Goal: Consume media (video, audio): Consume media (video, audio)

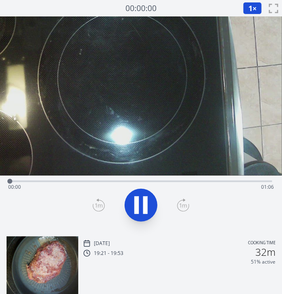
click at [76, 188] on div "Time elapsed: 00:00 Time remaining: 01:06" at bounding box center [141, 186] width 266 height 13
click at [136, 202] on icon at bounding box center [137, 205] width 5 height 18
drag, startPoint x: 77, startPoint y: 179, endPoint x: 8, endPoint y: 180, distance: 69.0
click at [8, 180] on div at bounding box center [10, 181] width 5 height 5
click at [133, 206] on icon at bounding box center [141, 204] width 23 height 23
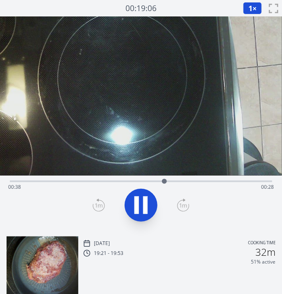
click at [133, 89] on video at bounding box center [141, 95] width 282 height 159
drag, startPoint x: 170, startPoint y: 181, endPoint x: 54, endPoint y: 169, distance: 116.8
click at [54, 169] on div "Time elapsed: 00:11 Time remaining: 00:55" at bounding box center [141, 122] width 282 height 213
drag, startPoint x: 54, startPoint y: 169, endPoint x: 126, endPoint y: 176, distance: 71.8
click at [126, 176] on div "Time elapsed: 00:17 Time remaining: 00:49" at bounding box center [141, 122] width 282 height 213
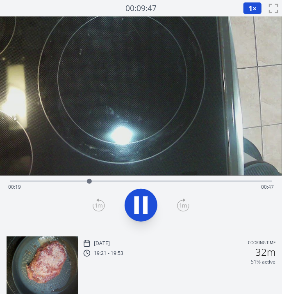
drag, startPoint x: 116, startPoint y: 179, endPoint x: 121, endPoint y: 180, distance: 5.4
click at [121, 180] on div "Time elapsed: 00:19 Time remaining: 00:47" at bounding box center [141, 180] width 263 height 10
drag, startPoint x: 165, startPoint y: 182, endPoint x: 131, endPoint y: 184, distance: 33.7
click at [131, 184] on div at bounding box center [131, 181] width 12 height 12
drag, startPoint x: 133, startPoint y: 181, endPoint x: 79, endPoint y: 177, distance: 53.9
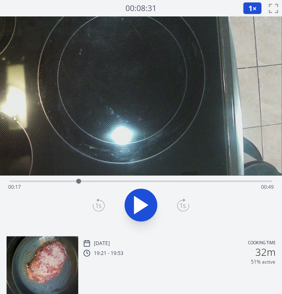
click at [79, 177] on div at bounding box center [79, 181] width 12 height 12
click at [150, 206] on icon at bounding box center [141, 204] width 23 height 23
drag, startPoint x: 120, startPoint y: 183, endPoint x: 114, endPoint y: 180, distance: 6.8
click at [114, 180] on div at bounding box center [114, 181] width 5 height 5
drag, startPoint x: 114, startPoint y: 180, endPoint x: 222, endPoint y: 188, distance: 107.8
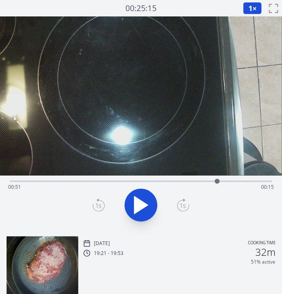
click at [222, 182] on div "Time elapsed: 00:51 Time remaining: 00:15" at bounding box center [141, 181] width 263 height 2
drag, startPoint x: 226, startPoint y: 185, endPoint x: 193, endPoint y: 176, distance: 34.4
click at [193, 176] on div at bounding box center [198, 181] width 12 height 12
drag, startPoint x: 192, startPoint y: 177, endPoint x: 112, endPoint y: 174, distance: 79.7
click at [112, 174] on div "Time elapsed: 00:36 Time remaining: 00:30" at bounding box center [141, 122] width 282 height 213
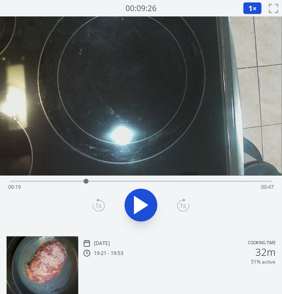
drag, startPoint x: 110, startPoint y: 175, endPoint x: 86, endPoint y: 174, distance: 23.8
click at [86, 175] on div at bounding box center [86, 181] width 12 height 12
click at [141, 200] on icon at bounding box center [142, 204] width 14 height 17
click at [141, 200] on icon at bounding box center [141, 204] width 23 height 23
click at [141, 200] on icon at bounding box center [142, 204] width 14 height 17
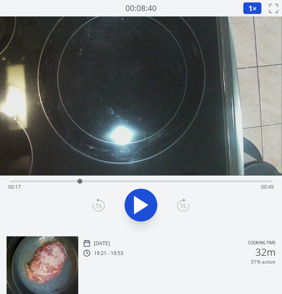
drag, startPoint x: 109, startPoint y: 181, endPoint x: 80, endPoint y: 177, distance: 29.0
click at [80, 177] on div at bounding box center [80, 181] width 12 height 12
click at [80, 177] on div at bounding box center [81, 181] width 12 height 12
click at [151, 197] on icon at bounding box center [141, 204] width 23 height 23
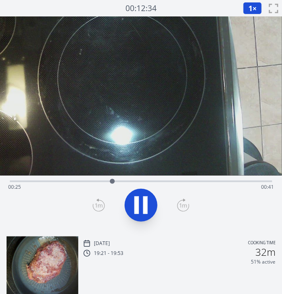
click at [151, 197] on icon at bounding box center [141, 204] width 23 height 23
click at [100, 200] on icon at bounding box center [98, 205] width 11 height 11
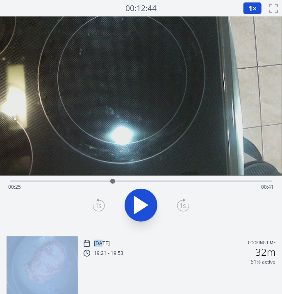
click at [100, 200] on icon at bounding box center [98, 205] width 11 height 11
click at [100, 200] on icon at bounding box center [99, 204] width 12 height 13
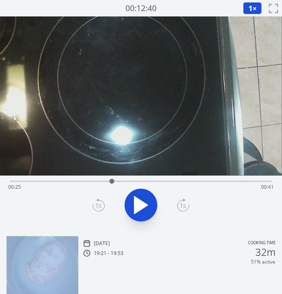
click at [100, 200] on icon at bounding box center [99, 204] width 12 height 13
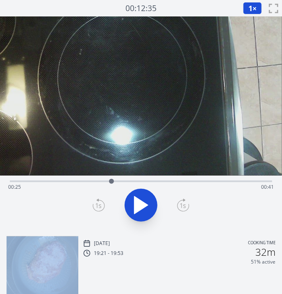
click at [100, 200] on icon at bounding box center [99, 204] width 12 height 13
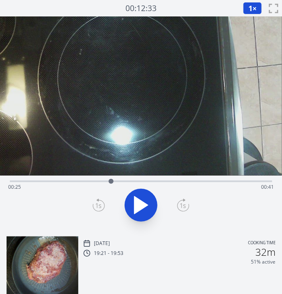
click at [100, 200] on icon at bounding box center [99, 204] width 12 height 13
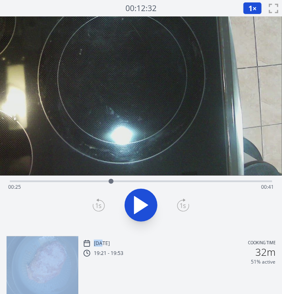
click at [100, 200] on icon at bounding box center [98, 205] width 11 height 11
click at [100, 200] on icon at bounding box center [99, 204] width 12 height 13
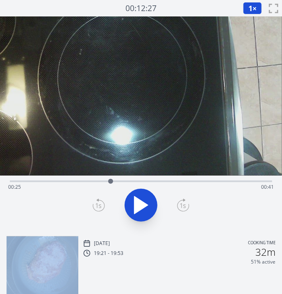
click at [100, 200] on icon at bounding box center [99, 204] width 12 height 13
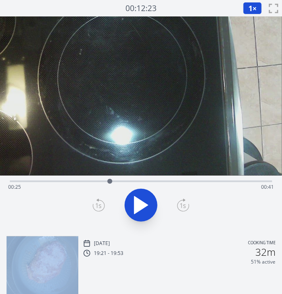
click at [100, 200] on icon at bounding box center [99, 204] width 12 height 13
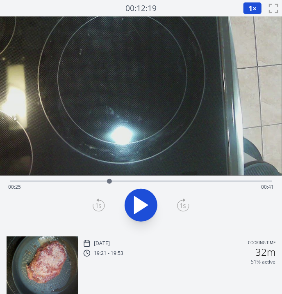
click at [100, 200] on icon at bounding box center [99, 204] width 12 height 13
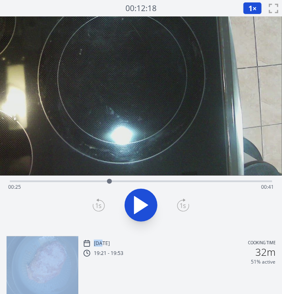
click at [100, 200] on icon at bounding box center [98, 205] width 11 height 11
click at [100, 200] on icon at bounding box center [99, 204] width 12 height 13
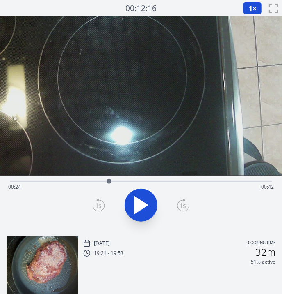
click at [100, 200] on icon at bounding box center [99, 204] width 12 height 13
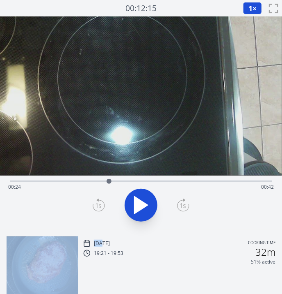
click at [100, 200] on icon at bounding box center [98, 205] width 11 height 11
click at [100, 200] on icon at bounding box center [99, 204] width 12 height 13
click at [100, 200] on icon at bounding box center [98, 205] width 11 height 11
click at [100, 200] on icon at bounding box center [99, 204] width 12 height 13
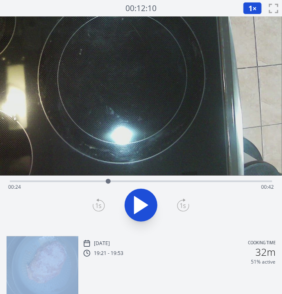
click at [100, 200] on icon at bounding box center [99, 204] width 12 height 13
drag, startPoint x: 100, startPoint y: 200, endPoint x: 128, endPoint y: 211, distance: 30.2
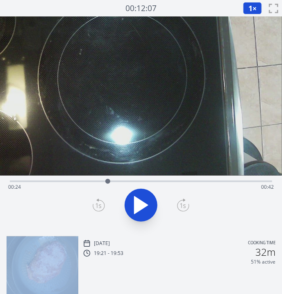
click at [128, 211] on button at bounding box center [141, 204] width 33 height 33
drag, startPoint x: 116, startPoint y: 184, endPoint x: 57, endPoint y: 184, distance: 58.7
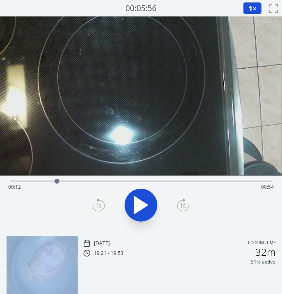
click at [57, 184] on div at bounding box center [57, 181] width 12 height 12
click at [135, 204] on icon at bounding box center [142, 204] width 14 height 17
click at [147, 197] on icon at bounding box center [145, 205] width 5 height 18
drag, startPoint x: 117, startPoint y: 183, endPoint x: 130, endPoint y: 177, distance: 14.3
click at [130, 177] on div at bounding box center [130, 181] width 12 height 12
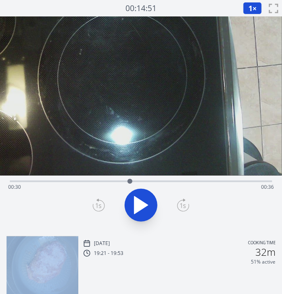
click at [130, 177] on div at bounding box center [130, 181] width 12 height 12
click at [136, 181] on div at bounding box center [130, 181] width 12 height 12
drag, startPoint x: 138, startPoint y: 181, endPoint x: 68, endPoint y: 180, distance: 69.8
click at [69, 180] on div at bounding box center [71, 181] width 5 height 5
click at [151, 209] on icon at bounding box center [141, 204] width 23 height 23
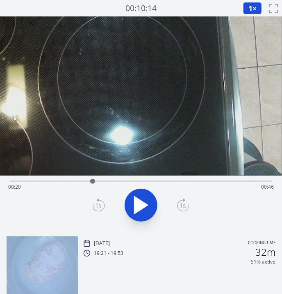
drag, startPoint x: 137, startPoint y: 179, endPoint x: 93, endPoint y: 181, distance: 44.0
click at [93, 181] on div at bounding box center [92, 181] width 5 height 5
click at [141, 196] on icon at bounding box center [141, 204] width 23 height 23
drag, startPoint x: 117, startPoint y: 179, endPoint x: 97, endPoint y: 179, distance: 19.7
click at [97, 179] on div at bounding box center [97, 181] width 5 height 5
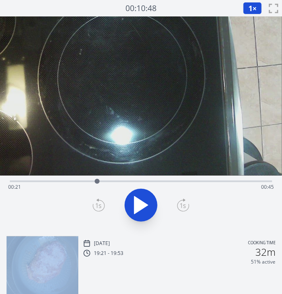
click at [140, 203] on icon at bounding box center [142, 204] width 14 height 17
click at [140, 203] on icon at bounding box center [141, 204] width 23 height 23
click at [140, 203] on icon at bounding box center [142, 204] width 14 height 17
click at [140, 203] on icon at bounding box center [141, 204] width 23 height 23
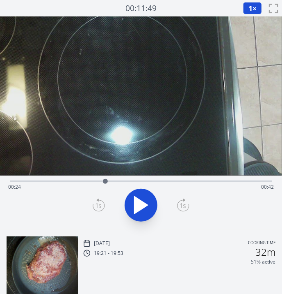
click at [93, 202] on icon at bounding box center [99, 204] width 12 height 13
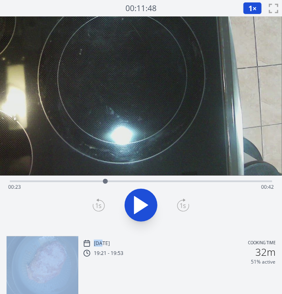
click at [93, 202] on icon at bounding box center [99, 204] width 12 height 13
click at [92, 202] on div at bounding box center [141, 204] width 273 height 39
click at [93, 202] on icon at bounding box center [99, 204] width 12 height 13
click at [92, 202] on div at bounding box center [141, 204] width 273 height 39
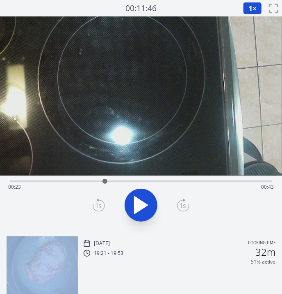
click at [92, 202] on div at bounding box center [141, 204] width 273 height 39
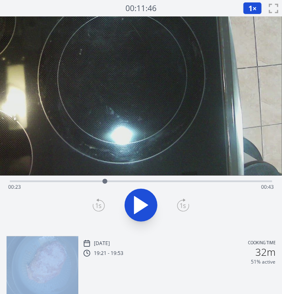
click at [92, 202] on div at bounding box center [141, 204] width 273 height 39
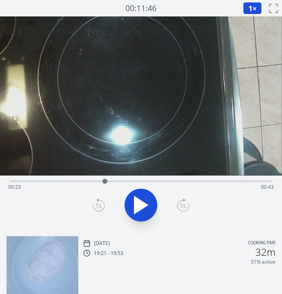
click at [92, 202] on div at bounding box center [141, 204] width 273 height 39
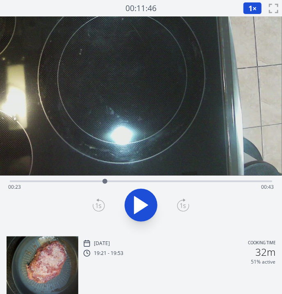
drag, startPoint x: 92, startPoint y: 202, endPoint x: 102, endPoint y: 204, distance: 10.1
click at [102, 204] on icon at bounding box center [99, 204] width 12 height 13
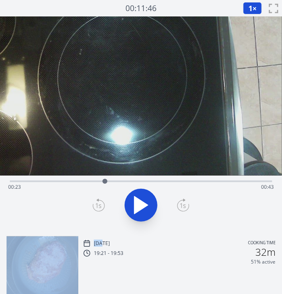
click at [102, 204] on icon at bounding box center [99, 204] width 12 height 13
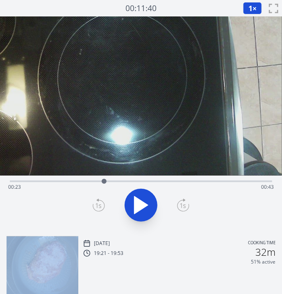
click at [102, 204] on icon at bounding box center [99, 204] width 12 height 13
drag, startPoint x: 102, startPoint y: 204, endPoint x: 60, endPoint y: 179, distance: 49.1
click at [60, 179] on div at bounding box center [60, 181] width 12 height 12
click at [138, 198] on icon at bounding box center [141, 204] width 23 height 23
drag, startPoint x: 148, startPoint y: 180, endPoint x: 121, endPoint y: 181, distance: 27.1
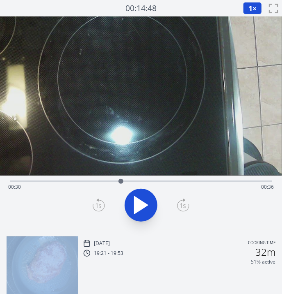
click at [121, 181] on div at bounding box center [121, 181] width 12 height 12
drag, startPoint x: 121, startPoint y: 181, endPoint x: 99, endPoint y: 181, distance: 21.8
click at [102, 181] on div at bounding box center [104, 181] width 5 height 5
click at [152, 118] on video at bounding box center [141, 95] width 282 height 159
drag, startPoint x: 270, startPoint y: 181, endPoint x: 239, endPoint y: 151, distance: 42.4
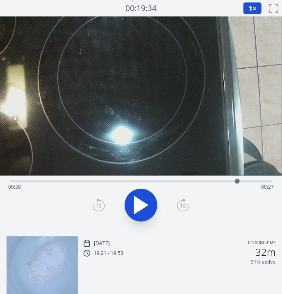
click at [239, 151] on div "Time elapsed: 00:39 Time remaining: 00:27" at bounding box center [141, 122] width 282 height 213
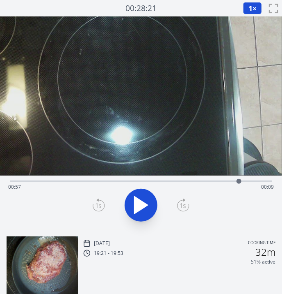
click at [129, 178] on div "Time elapsed: 00:57 Time remaining: 00:09" at bounding box center [141, 180] width 263 height 10
drag, startPoint x: 125, startPoint y: 181, endPoint x: 66, endPoint y: 185, distance: 59.2
click at [66, 185] on div at bounding box center [66, 181] width 12 height 12
click at [97, 202] on icon at bounding box center [99, 204] width 12 height 13
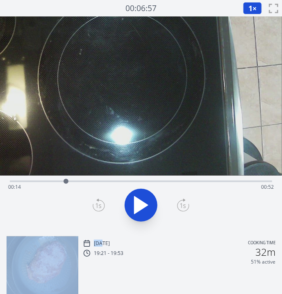
click at [97, 202] on icon at bounding box center [99, 204] width 12 height 13
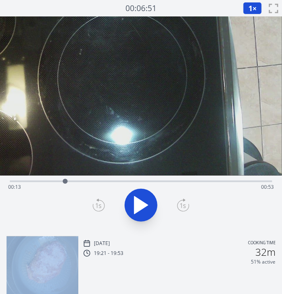
click at [97, 202] on icon at bounding box center [99, 204] width 12 height 13
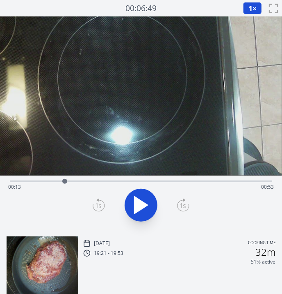
drag, startPoint x: 97, startPoint y: 202, endPoint x: 176, endPoint y: 206, distance: 78.9
click at [176, 206] on div at bounding box center [141, 204] width 273 height 39
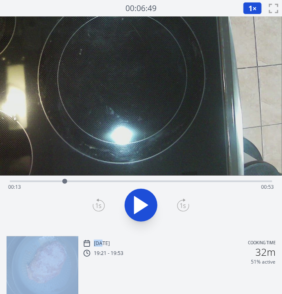
drag, startPoint x: 176, startPoint y: 206, endPoint x: 136, endPoint y: 203, distance: 40.0
click at [136, 203] on div at bounding box center [141, 204] width 273 height 39
click at [136, 203] on icon at bounding box center [142, 204] width 14 height 17
drag, startPoint x: 79, startPoint y: 183, endPoint x: 90, endPoint y: 186, distance: 11.6
click at [90, 186] on div at bounding box center [90, 181] width 12 height 12
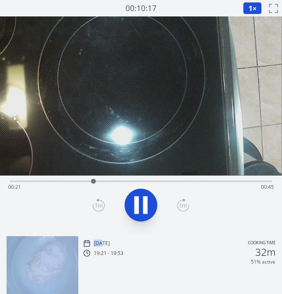
click at [135, 205] on icon at bounding box center [137, 205] width 5 height 18
drag, startPoint x: 96, startPoint y: 178, endPoint x: 112, endPoint y: 181, distance: 15.5
click at [112, 181] on div at bounding box center [112, 181] width 12 height 12
click at [139, 120] on video at bounding box center [141, 95] width 282 height 159
drag, startPoint x: 82, startPoint y: 101, endPoint x: 158, endPoint y: 91, distance: 77.0
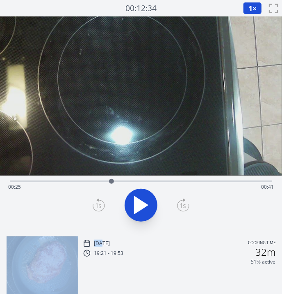
click at [158, 91] on video at bounding box center [141, 95] width 282 height 159
drag, startPoint x: 110, startPoint y: 184, endPoint x: 84, endPoint y: 183, distance: 25.5
click at [84, 183] on div at bounding box center [84, 181] width 12 height 12
drag, startPoint x: 84, startPoint y: 183, endPoint x: 91, endPoint y: 183, distance: 7.0
click at [91, 183] on div at bounding box center [91, 181] width 5 height 5
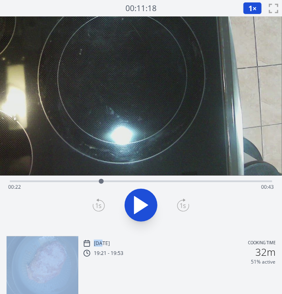
drag, startPoint x: 91, startPoint y: 183, endPoint x: 101, endPoint y: 183, distance: 10.3
click at [101, 183] on div at bounding box center [101, 181] width 5 height 5
drag, startPoint x: 101, startPoint y: 183, endPoint x: 93, endPoint y: 187, distance: 9.0
click at [93, 187] on div at bounding box center [93, 181] width 12 height 12
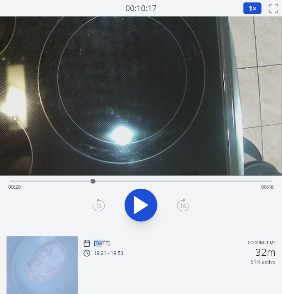
click at [117, 125] on video at bounding box center [141, 95] width 282 height 159
drag, startPoint x: 93, startPoint y: 181, endPoint x: 52, endPoint y: 188, distance: 42.0
click at [52, 182] on div "Time elapsed: 00:10 Time remaining: 00:56" at bounding box center [141, 181] width 263 height 2
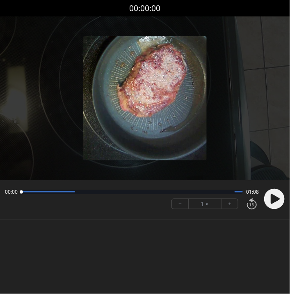
click at [92, 114] on img at bounding box center [145, 98] width 124 height 124
click at [270, 196] on circle at bounding box center [274, 198] width 21 height 21
click at [229, 204] on button "+" at bounding box center [230, 204] width 16 height 10
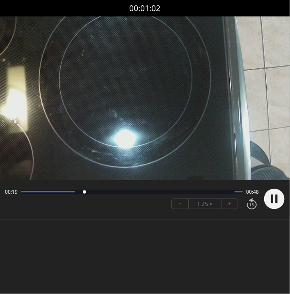
click at [229, 205] on button "+" at bounding box center [230, 204] width 16 height 10
click at [228, 206] on button "+" at bounding box center [230, 204] width 16 height 10
click at [185, 204] on button "−" at bounding box center [180, 204] width 17 height 10
click at [275, 199] on circle at bounding box center [274, 198] width 21 height 21
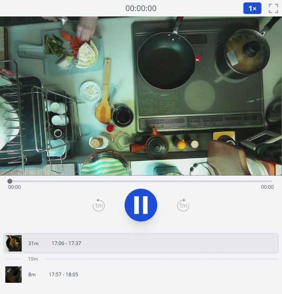
click at [141, 196] on icon at bounding box center [141, 204] width 23 height 23
drag, startPoint x: 184, startPoint y: 177, endPoint x: 148, endPoint y: 179, distance: 35.8
click at [148, 179] on div at bounding box center [148, 181] width 12 height 12
click at [94, 90] on video at bounding box center [141, 95] width 282 height 159
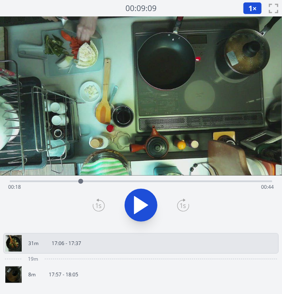
drag, startPoint x: 192, startPoint y: 177, endPoint x: 81, endPoint y: 177, distance: 110.8
click at [81, 177] on div at bounding box center [81, 181] width 12 height 12
click at [140, 199] on icon at bounding box center [141, 204] width 23 height 23
click at [136, 204] on icon at bounding box center [142, 204] width 14 height 17
click at [136, 204] on icon at bounding box center [137, 205] width 5 height 18
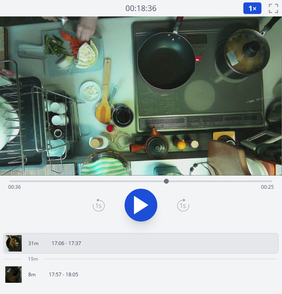
drag, startPoint x: 179, startPoint y: 179, endPoint x: 167, endPoint y: 181, distance: 12.2
click at [167, 181] on div at bounding box center [166, 181] width 5 height 5
click at [249, 6] on span "1" at bounding box center [251, 8] width 4 height 10
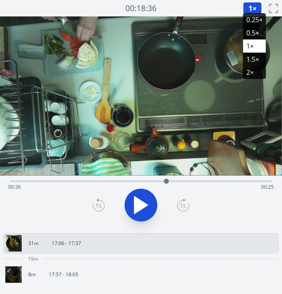
click at [252, 18] on li "0.25×" at bounding box center [254, 19] width 23 height 13
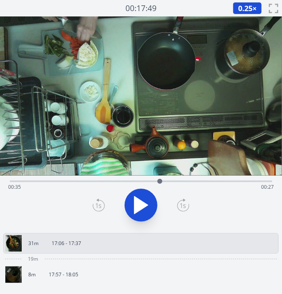
drag, startPoint x: 166, startPoint y: 180, endPoint x: 160, endPoint y: 181, distance: 6.2
click at [160, 181] on div at bounding box center [160, 181] width 5 height 5
click at [143, 213] on icon at bounding box center [141, 204] width 23 height 23
click at [243, 8] on span "0.25" at bounding box center [246, 8] width 14 height 10
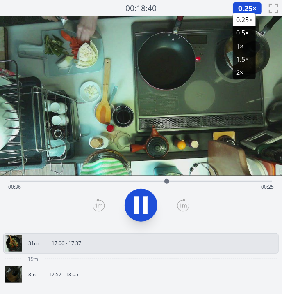
click at [243, 32] on li "0.5×" at bounding box center [244, 32] width 23 height 13
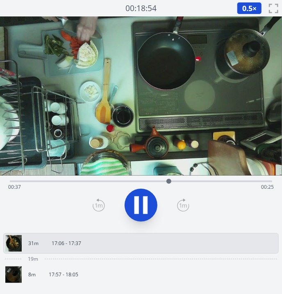
click at [243, 32] on video at bounding box center [141, 95] width 282 height 159
click at [241, 10] on button "0.5 ×" at bounding box center [249, 8] width 25 height 12
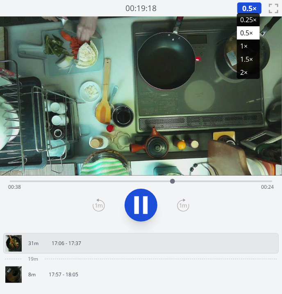
click at [242, 17] on li "0.25×" at bounding box center [248, 19] width 23 height 13
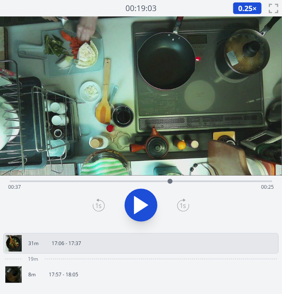
click at [170, 179] on div at bounding box center [170, 181] width 12 height 12
drag, startPoint x: 179, startPoint y: 182, endPoint x: 164, endPoint y: 186, distance: 14.7
click at [164, 186] on div at bounding box center [164, 181] width 12 height 12
drag, startPoint x: 168, startPoint y: 180, endPoint x: 118, endPoint y: 183, distance: 50.6
click at [118, 183] on div at bounding box center [117, 181] width 5 height 5
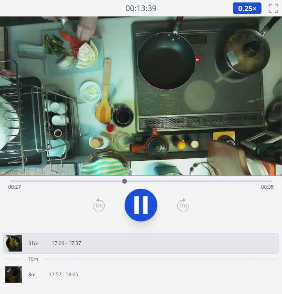
click at [138, 127] on video at bounding box center [141, 95] width 282 height 159
drag, startPoint x: 128, startPoint y: 178, endPoint x: 121, endPoint y: 179, distance: 7.1
click at [121, 179] on div at bounding box center [121, 181] width 5 height 5
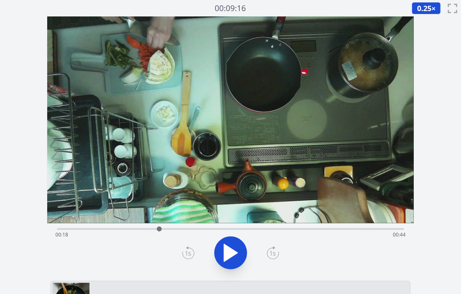
drag, startPoint x: 229, startPoint y: 229, endPoint x: 159, endPoint y: 227, distance: 70.2
click at [159, 227] on div at bounding box center [159, 228] width 5 height 5
click at [282, 7] on span "0.25" at bounding box center [424, 8] width 14 height 10
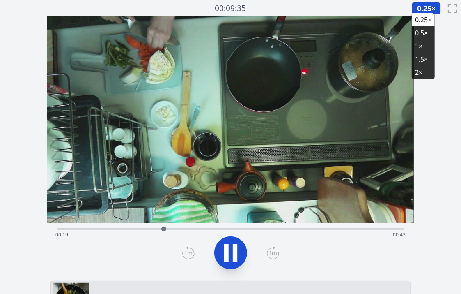
click at [282, 32] on li "0.5×" at bounding box center [423, 32] width 23 height 13
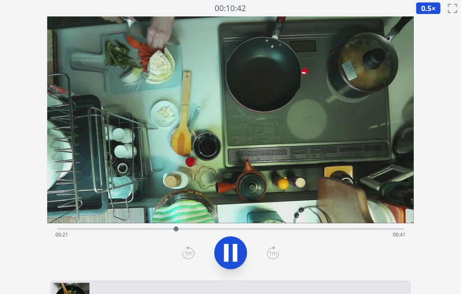
click at [282, 14] on button "0.5 ×" at bounding box center [428, 8] width 25 height 12
click at [282, 14] on li "0.25×" at bounding box center [427, 19] width 23 height 13
drag, startPoint x: 220, startPoint y: 227, endPoint x: 157, endPoint y: 229, distance: 62.8
click at [157, 229] on div at bounding box center [157, 229] width 12 height 12
drag, startPoint x: 162, startPoint y: 228, endPoint x: 177, endPoint y: 229, distance: 15.2
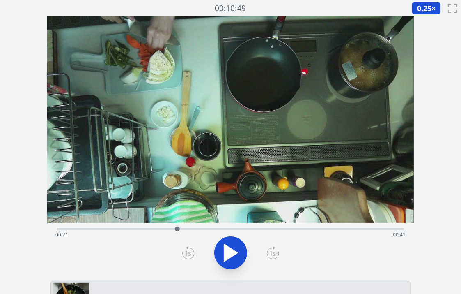
click at [177, 229] on div at bounding box center [177, 228] width 5 height 5
click at [82, 95] on video at bounding box center [230, 119] width 367 height 206
drag, startPoint x: 226, startPoint y: 229, endPoint x: 161, endPoint y: 231, distance: 64.9
click at [161, 231] on div at bounding box center [161, 229] width 12 height 12
click at [152, 163] on video at bounding box center [230, 119] width 367 height 206
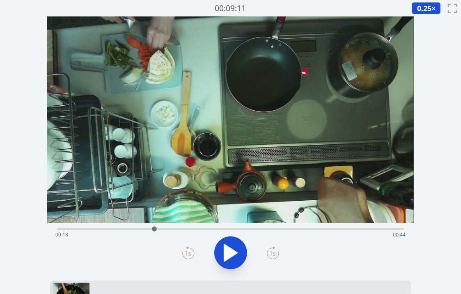
drag, startPoint x: 181, startPoint y: 227, endPoint x: 154, endPoint y: 230, distance: 26.4
click at [154, 230] on div at bounding box center [154, 228] width 5 height 5
click at [149, 173] on video at bounding box center [230, 119] width 367 height 206
click at [282, 9] on span "0.25" at bounding box center [424, 8] width 14 height 10
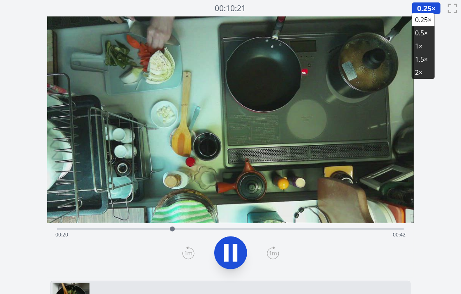
click at [282, 35] on li "0.5×" at bounding box center [423, 32] width 23 height 13
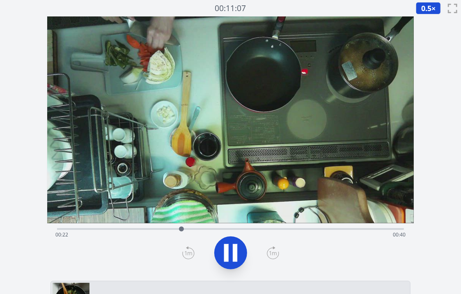
click at [282, 9] on span "0.5" at bounding box center [426, 8] width 10 height 10
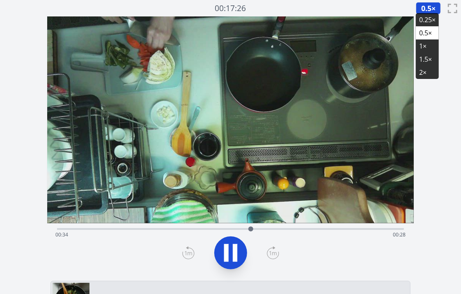
click at [142, 106] on video at bounding box center [230, 119] width 367 height 206
click at [164, 106] on video at bounding box center [230, 119] width 367 height 206
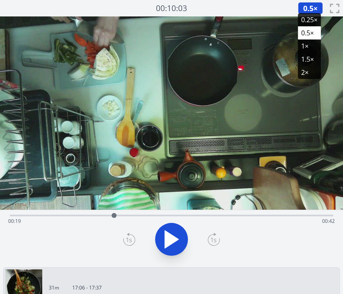
drag, startPoint x: 278, startPoint y: 213, endPoint x: 114, endPoint y: 217, distance: 163.8
click at [114, 217] on div at bounding box center [114, 215] width 5 height 5
click at [171, 227] on icon at bounding box center [171, 238] width 23 height 23
drag, startPoint x: 140, startPoint y: 213, endPoint x: 205, endPoint y: 214, distance: 65.7
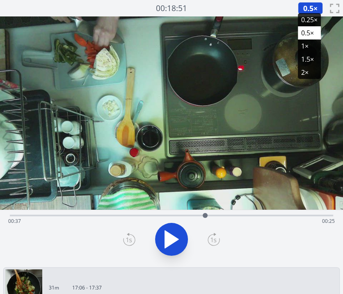
click at [205, 214] on div at bounding box center [205, 215] width 12 height 12
click at [173, 239] on icon at bounding box center [171, 238] width 23 height 23
drag, startPoint x: 211, startPoint y: 216, endPoint x: 159, endPoint y: 220, distance: 52.2
click at [159, 220] on div at bounding box center [159, 215] width 12 height 12
click at [174, 236] on icon at bounding box center [172, 238] width 14 height 17
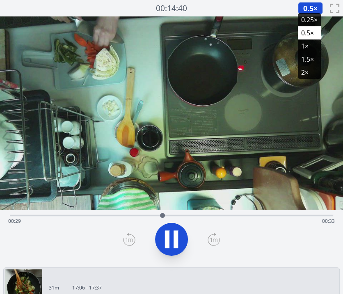
click at [174, 236] on icon at bounding box center [176, 239] width 5 height 18
drag, startPoint x: 164, startPoint y: 212, endPoint x: 154, endPoint y: 216, distance: 11.4
click at [154, 216] on div at bounding box center [153, 215] width 12 height 12
click at [282, 21] on li "0.25×" at bounding box center [309, 19] width 23 height 13
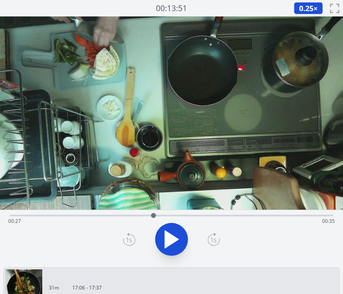
click at [172, 246] on icon at bounding box center [171, 238] width 23 height 23
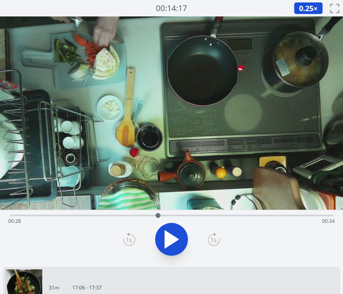
click at [0, 0] on icon at bounding box center [0, 0] width 0 height 0
click at [172, 246] on icon at bounding box center [171, 238] width 23 height 23
drag, startPoint x: 160, startPoint y: 216, endPoint x: 181, endPoint y: 210, distance: 22.1
click at [181, 210] on div at bounding box center [181, 215] width 12 height 12
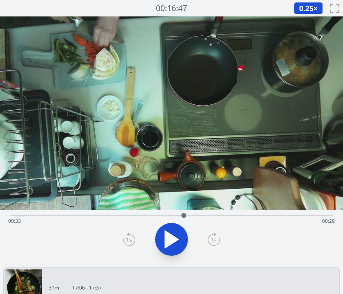
click at [184, 214] on div at bounding box center [183, 215] width 5 height 5
click at [182, 214] on div at bounding box center [181, 215] width 5 height 5
click at [195, 130] on video at bounding box center [171, 112] width 343 height 193
click at [198, 133] on video at bounding box center [171, 112] width 343 height 193
drag, startPoint x: 180, startPoint y: 214, endPoint x: 156, endPoint y: 217, distance: 24.4
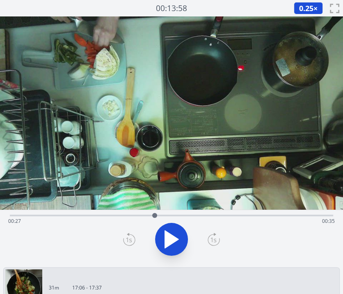
click at [156, 217] on div at bounding box center [154, 215] width 5 height 5
drag, startPoint x: 156, startPoint y: 212, endPoint x: 140, endPoint y: 215, distance: 16.3
click at [140, 215] on div at bounding box center [140, 215] width 12 height 12
click at [143, 216] on div at bounding box center [143, 215] width 12 height 12
drag, startPoint x: 143, startPoint y: 216, endPoint x: 154, endPoint y: 216, distance: 11.1
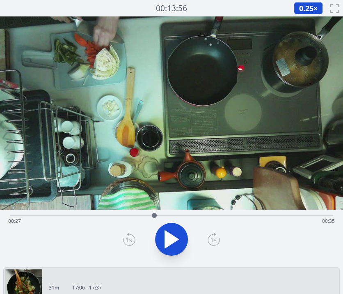
click at [154, 216] on div at bounding box center [154, 215] width 5 height 5
drag, startPoint x: 158, startPoint y: 216, endPoint x: 184, endPoint y: 216, distance: 25.9
click at [184, 216] on div at bounding box center [183, 215] width 12 height 12
drag, startPoint x: 186, startPoint y: 216, endPoint x: 243, endPoint y: 211, distance: 57.2
click at [243, 211] on div at bounding box center [242, 215] width 12 height 12
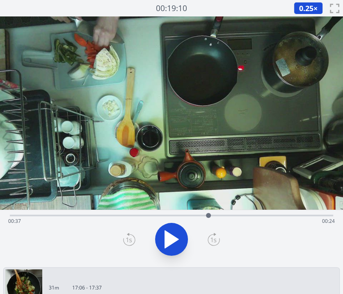
drag, startPoint x: 243, startPoint y: 216, endPoint x: 209, endPoint y: 220, distance: 35.1
click at [209, 220] on div at bounding box center [208, 215] width 12 height 12
click at [179, 162] on video at bounding box center [171, 112] width 343 height 193
drag, startPoint x: 210, startPoint y: 213, endPoint x: 133, endPoint y: 213, distance: 76.4
click at [133, 213] on div at bounding box center [133, 215] width 5 height 5
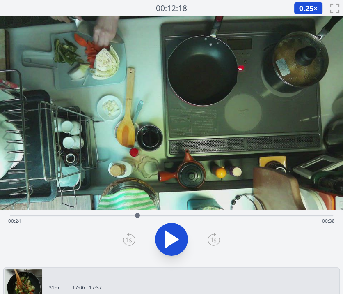
drag, startPoint x: 133, startPoint y: 213, endPoint x: 138, endPoint y: 216, distance: 5.3
click at [138, 216] on div at bounding box center [137, 215] width 5 height 5
drag, startPoint x: 138, startPoint y: 216, endPoint x: 170, endPoint y: 210, distance: 33.0
click at [170, 210] on div at bounding box center [169, 215] width 12 height 12
click at [197, 122] on video at bounding box center [171, 112] width 343 height 193
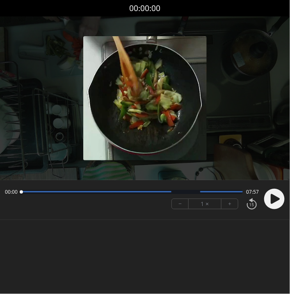
click at [279, 199] on icon at bounding box center [275, 199] width 9 height 10
click at [85, 234] on div "Permission to record audio We need to use the microphone to record your voiceov…" at bounding box center [145, 127] width 290 height 222
click at [228, 204] on button "+" at bounding box center [230, 204] width 16 height 10
click at [140, 96] on img at bounding box center [145, 98] width 124 height 124
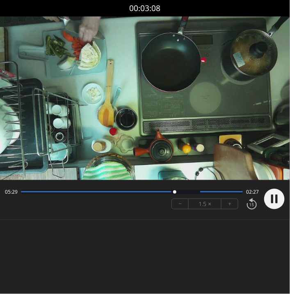
click at [99, 98] on video at bounding box center [145, 97] width 290 height 163
click at [267, 200] on circle at bounding box center [274, 198] width 21 height 21
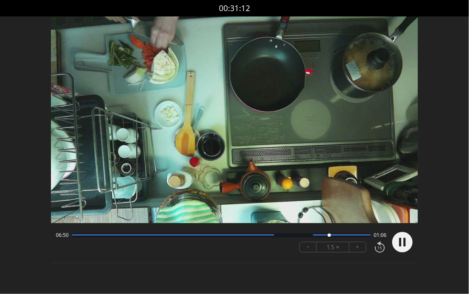
click at [121, 78] on video at bounding box center [234, 119] width 367 height 206
click at [128, 128] on video at bounding box center [234, 119] width 367 height 206
click at [136, 67] on video at bounding box center [234, 119] width 367 height 206
